Goal: Obtain resource: Obtain resource

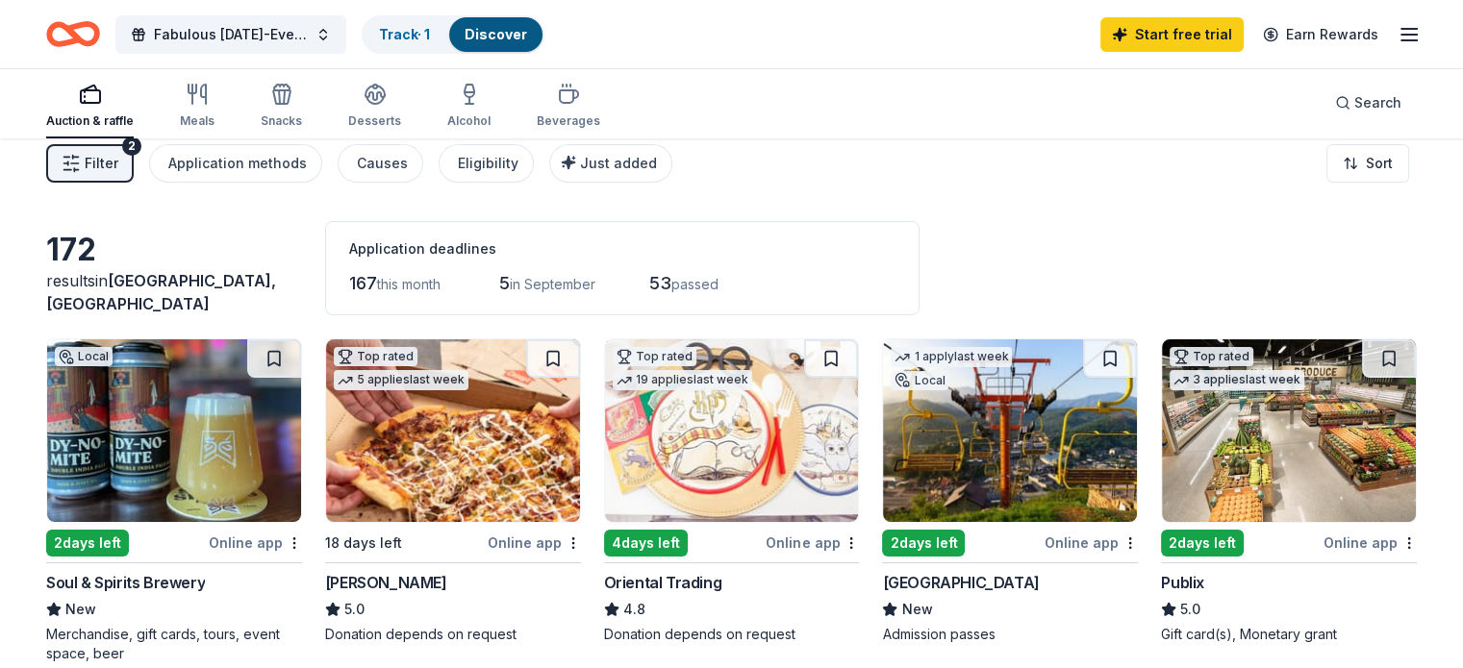
scroll to position [15, 0]
click at [88, 46] on icon "Home" at bounding box center [73, 34] width 54 height 45
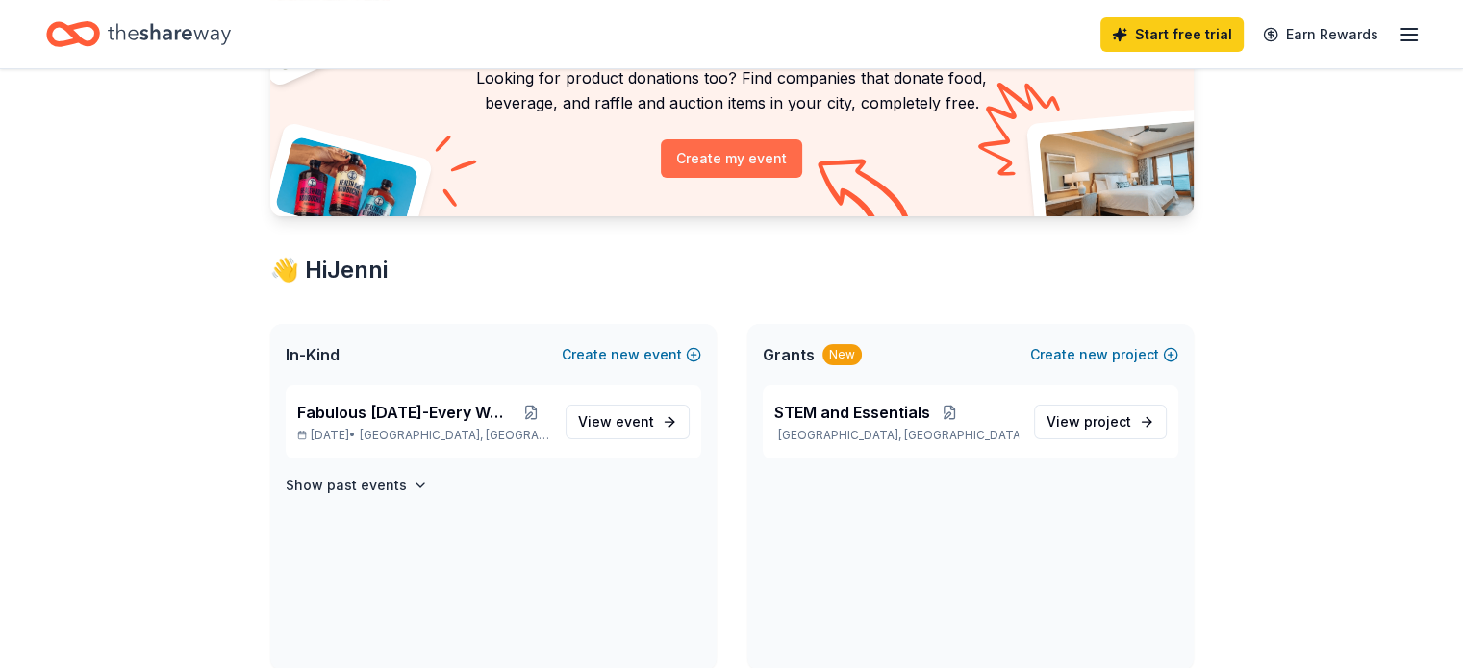
scroll to position [171, 0]
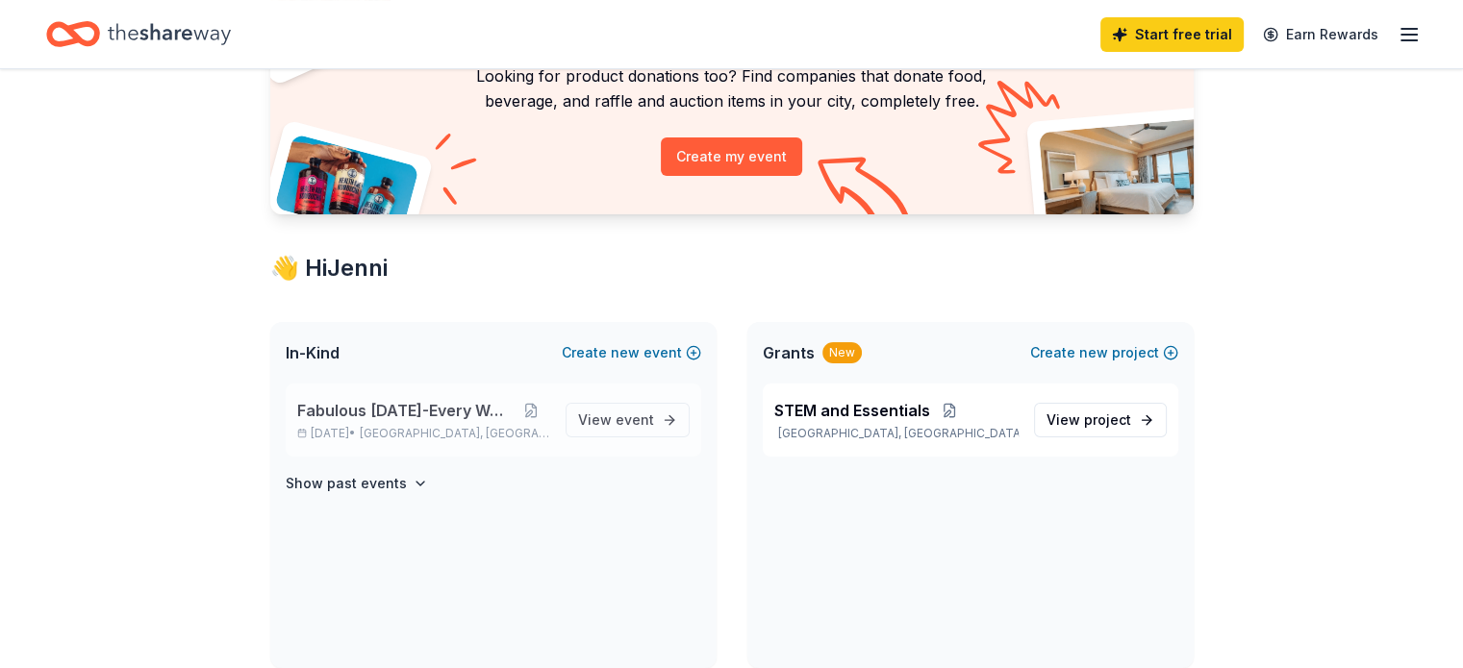
click at [377, 416] on span "Fabulous [DATE]-Every Week" at bounding box center [404, 410] width 215 height 23
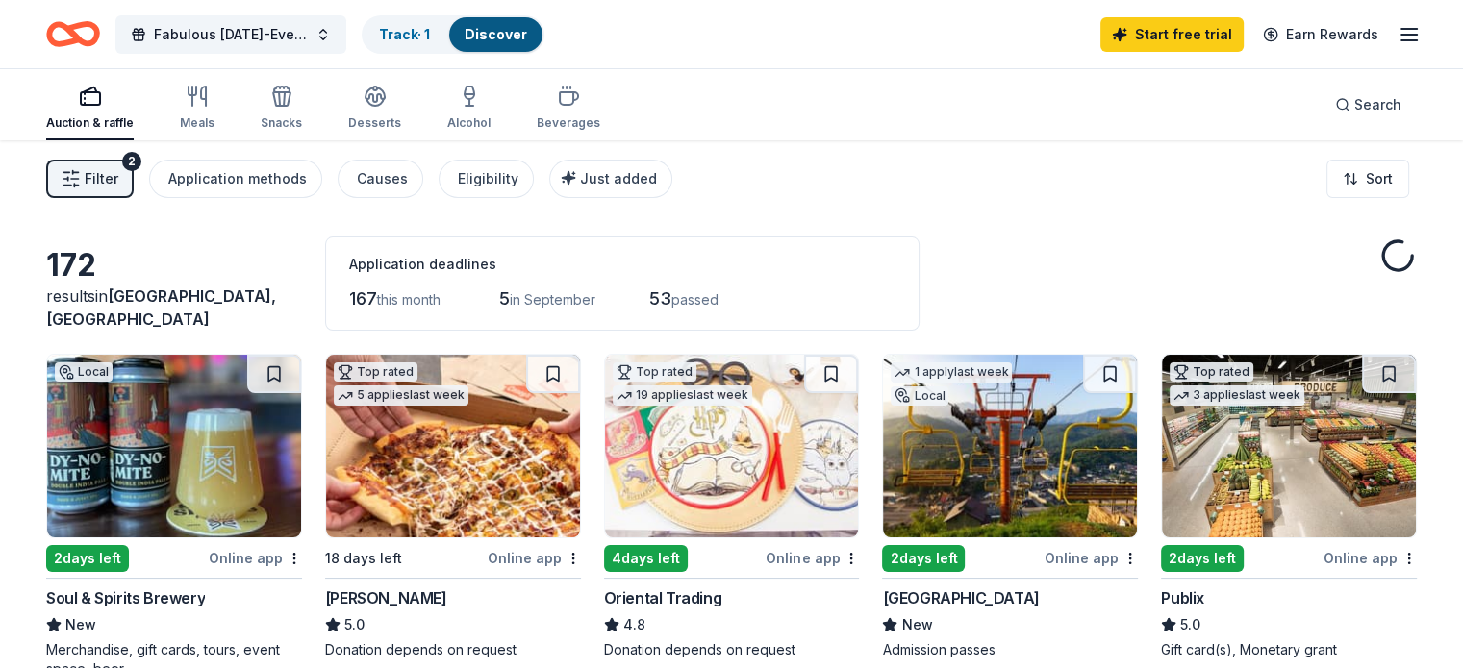
scroll to position [114, 0]
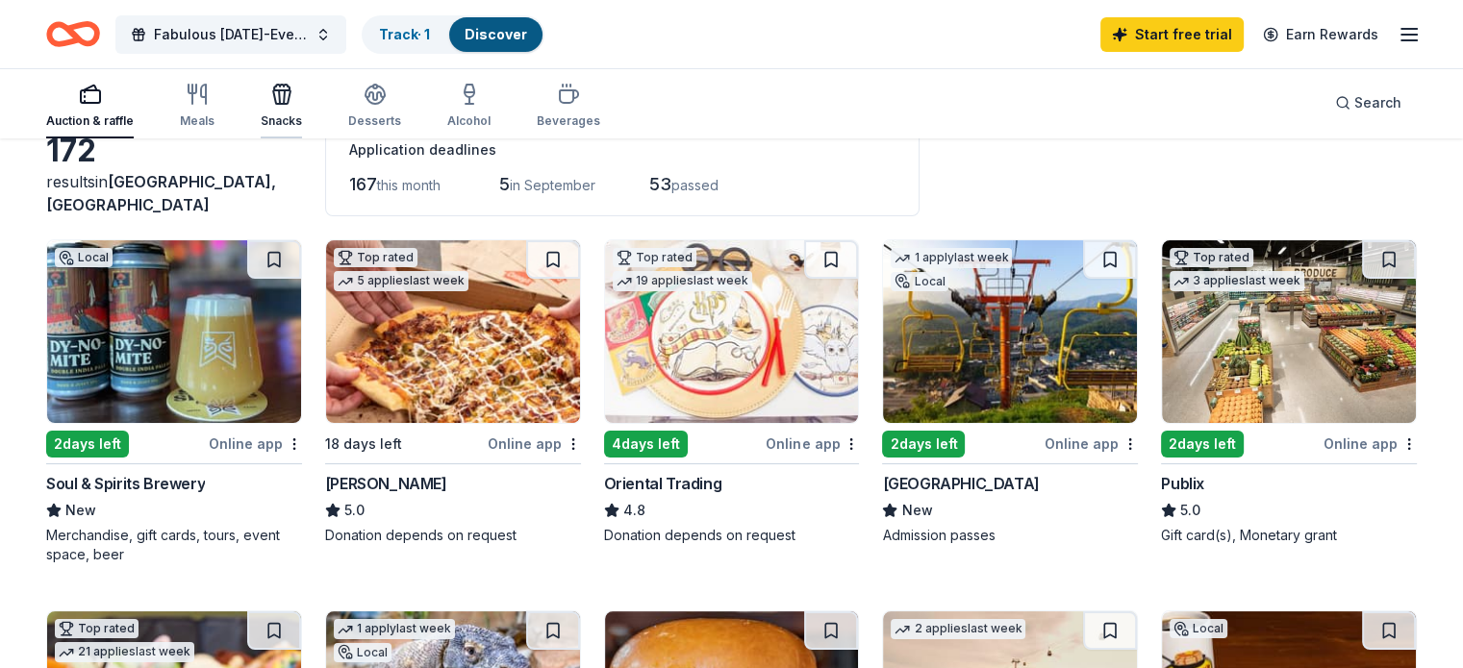
click at [290, 100] on icon "button" at bounding box center [281, 96] width 17 height 13
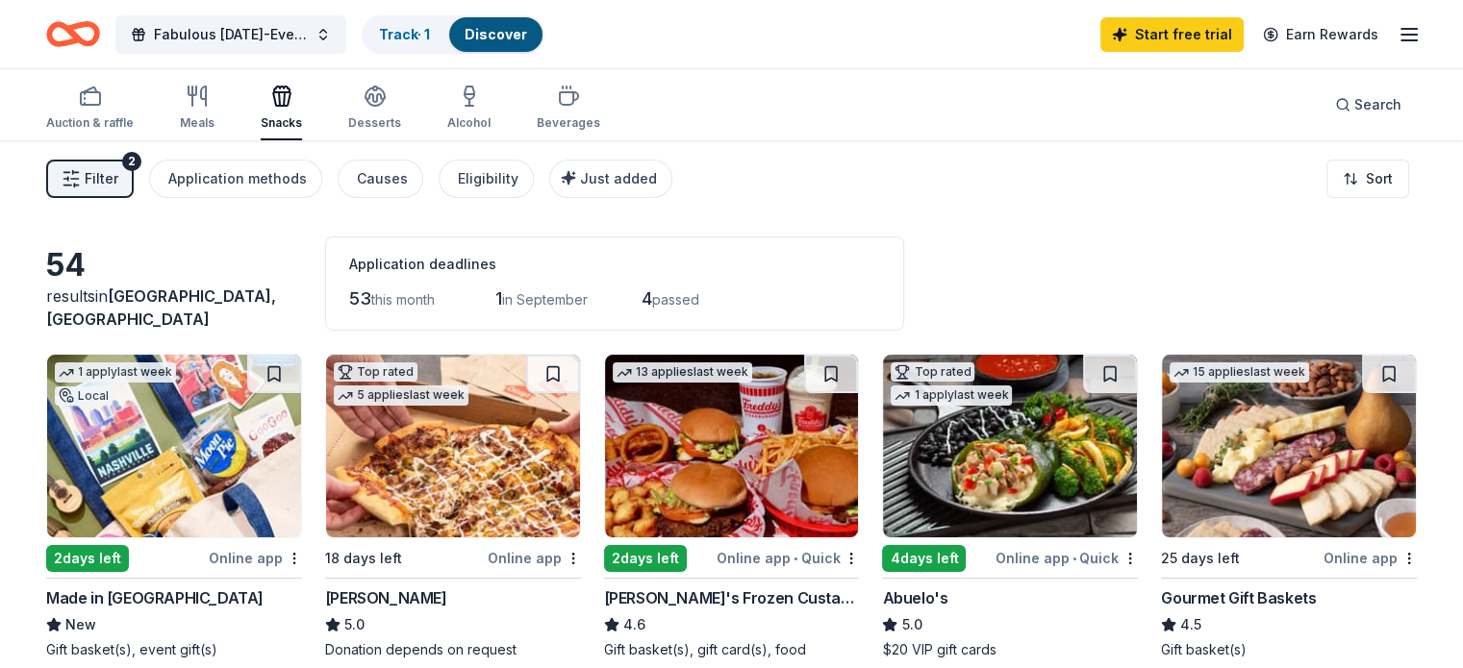
scroll to position [85, 0]
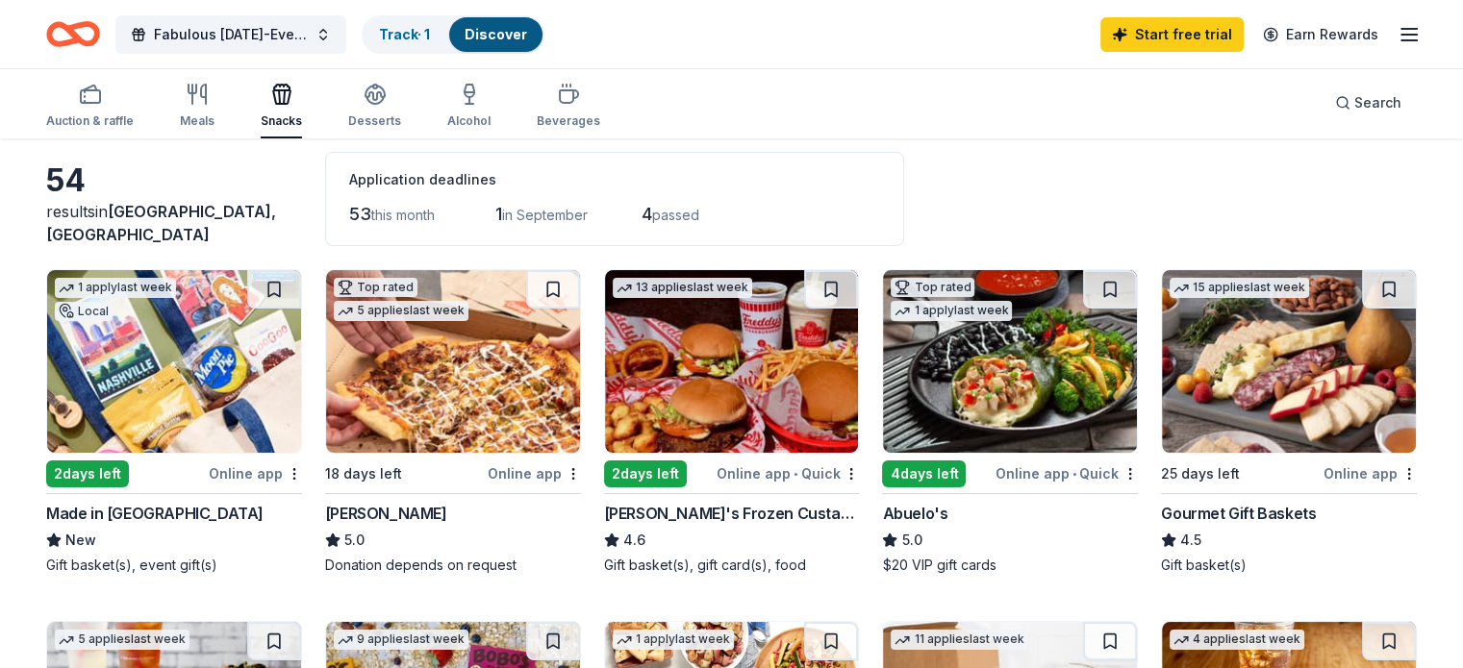
click at [183, 389] on img at bounding box center [174, 361] width 254 height 183
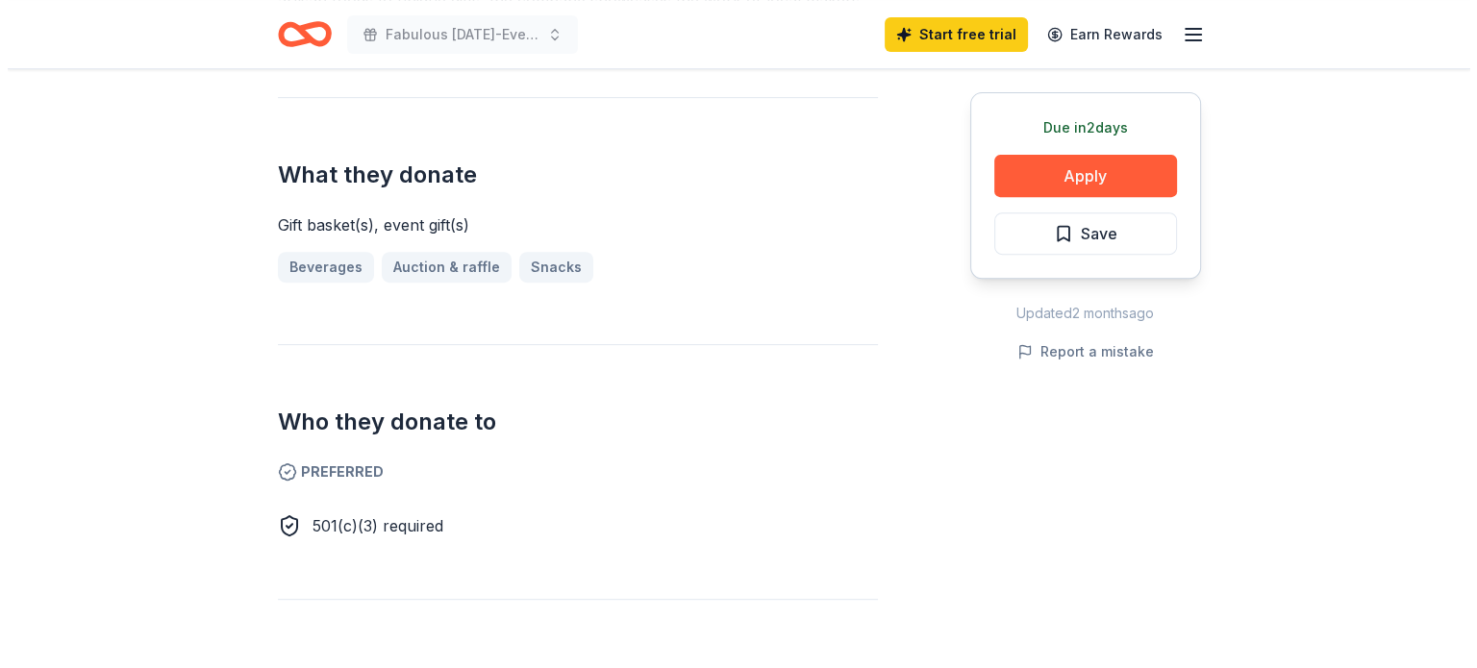
scroll to position [385, 0]
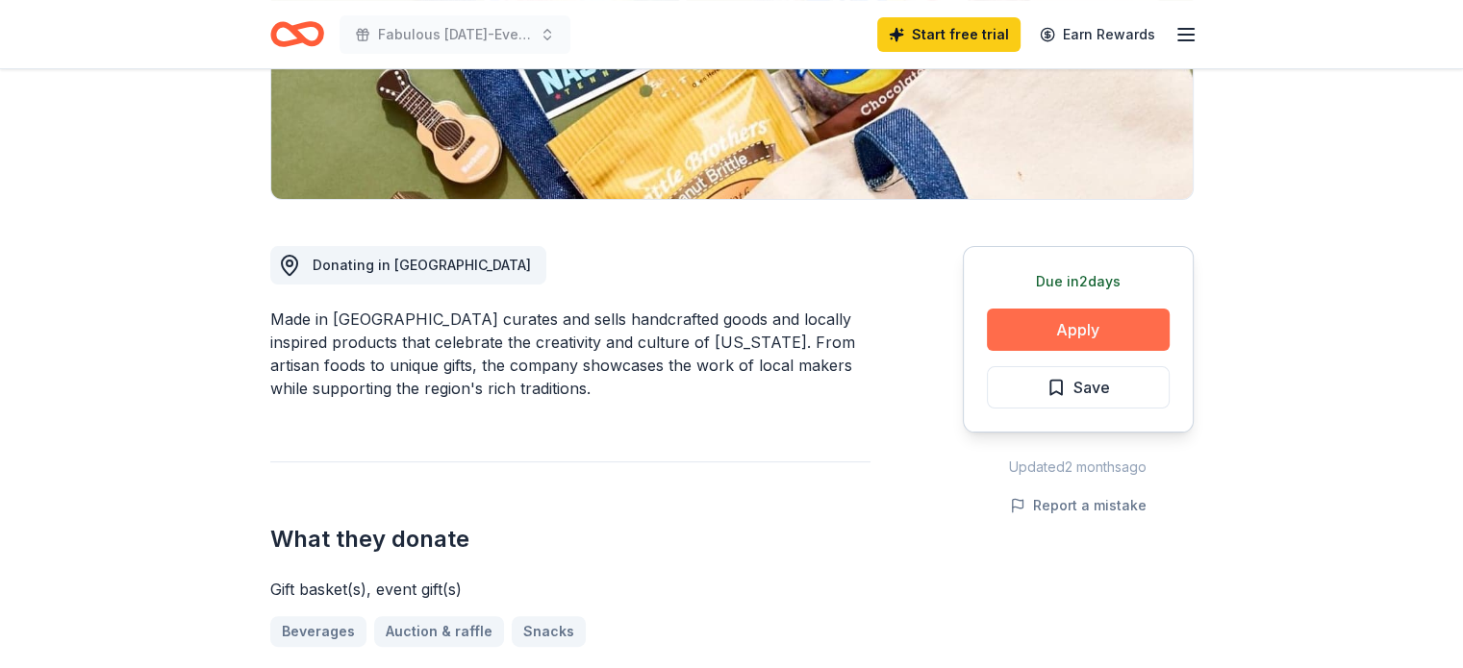
click at [1019, 334] on button "Apply" at bounding box center [1078, 330] width 183 height 42
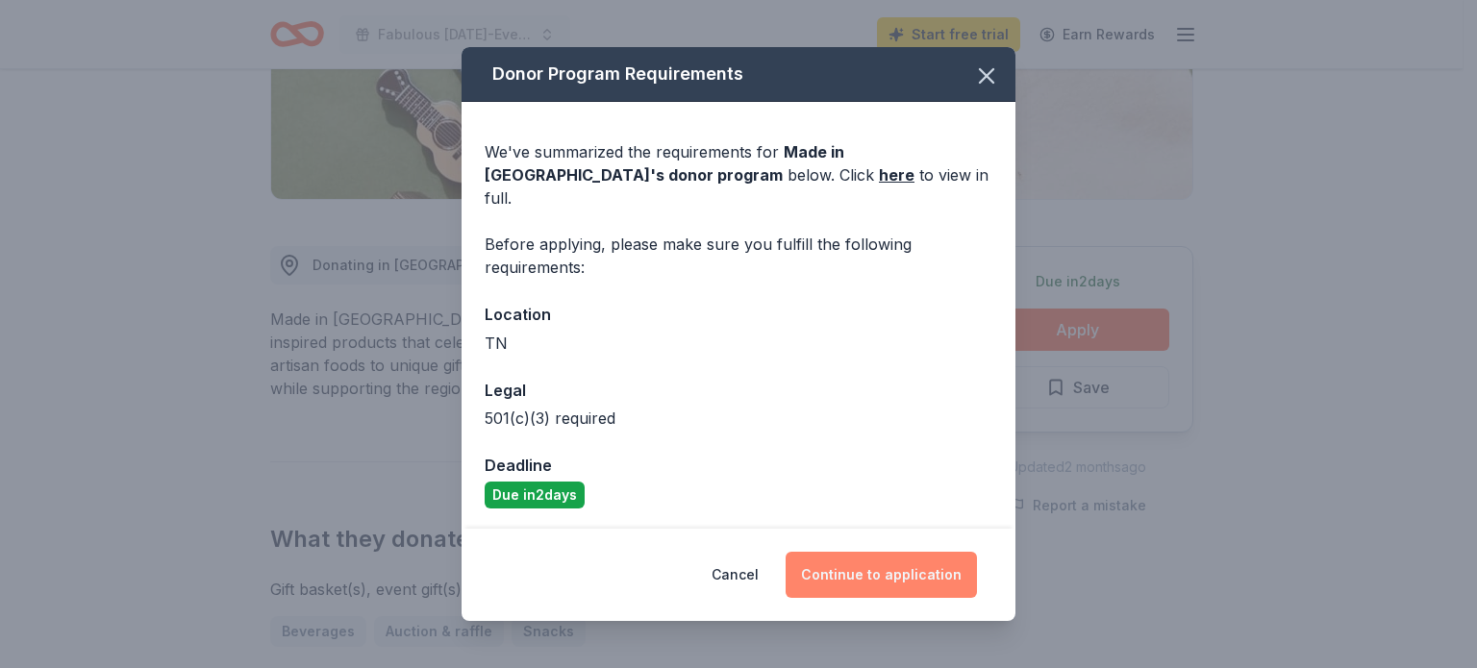
click at [846, 565] on button "Continue to application" at bounding box center [881, 575] width 191 height 46
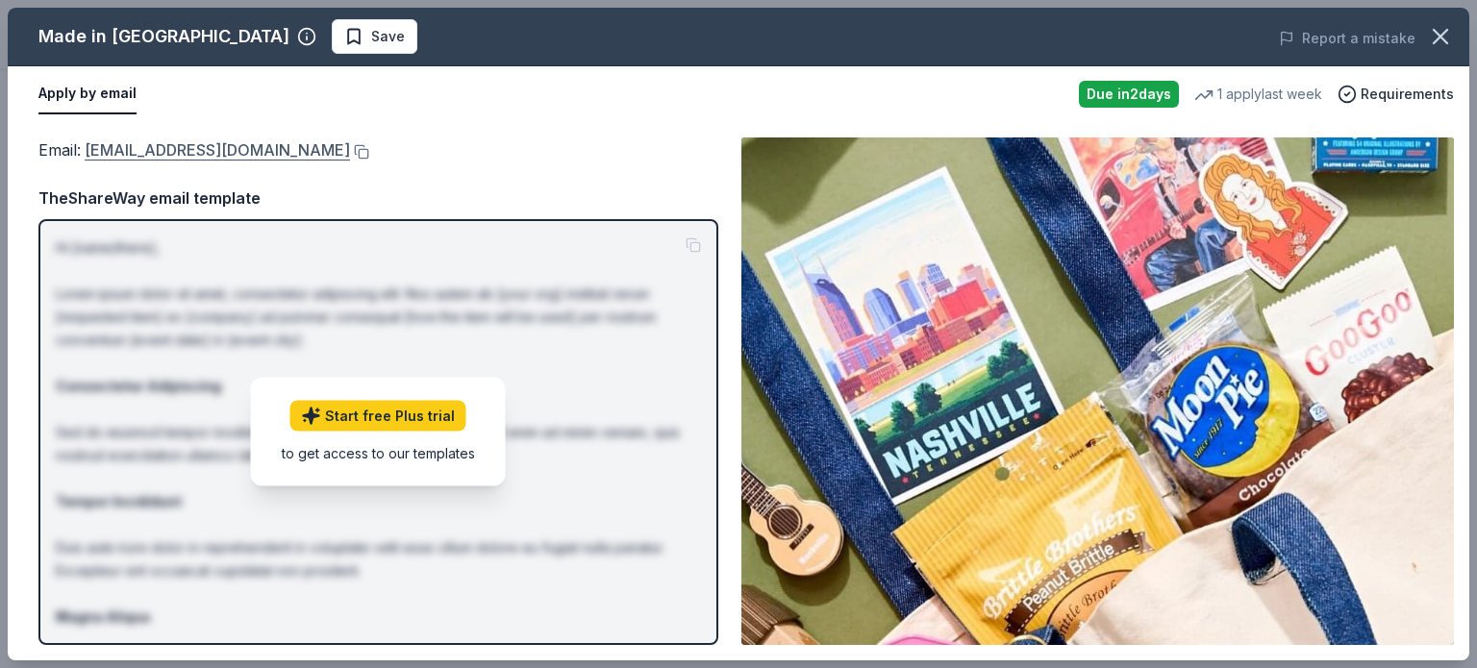
click at [278, 147] on link "[EMAIL_ADDRESS][DOMAIN_NAME]" at bounding box center [217, 150] width 265 height 25
